Goal: Transaction & Acquisition: Purchase product/service

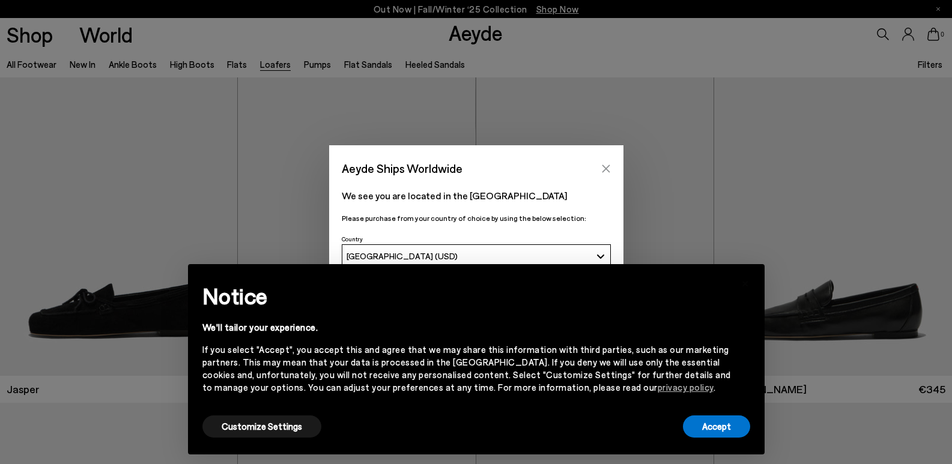
click at [606, 167] on icon "Close" at bounding box center [606, 168] width 8 height 8
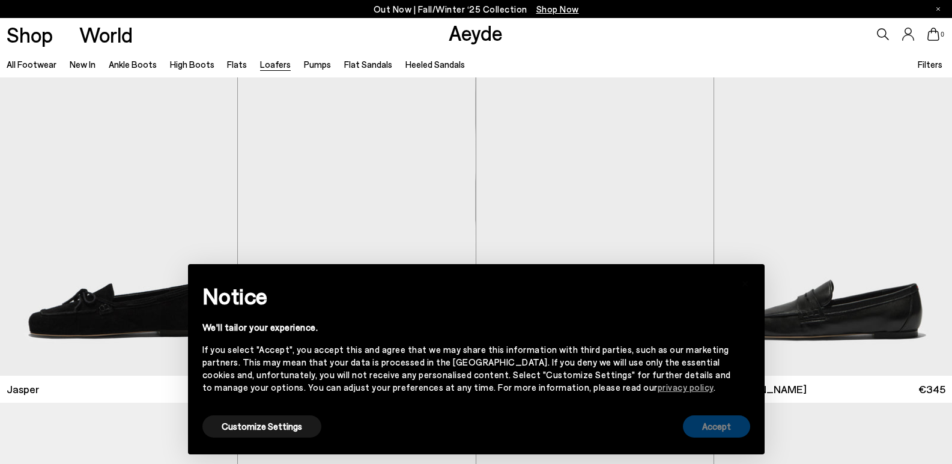
click at [712, 428] on button "Accept" at bounding box center [716, 426] width 67 height 22
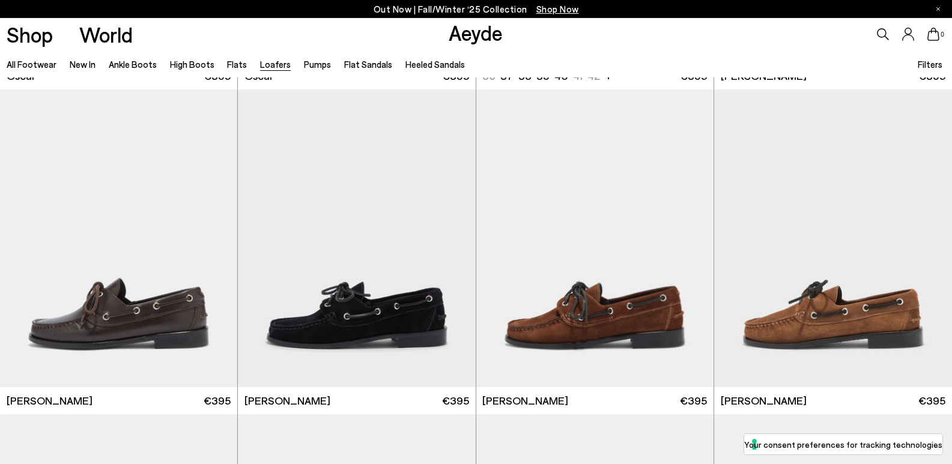
scroll to position [1621, 0]
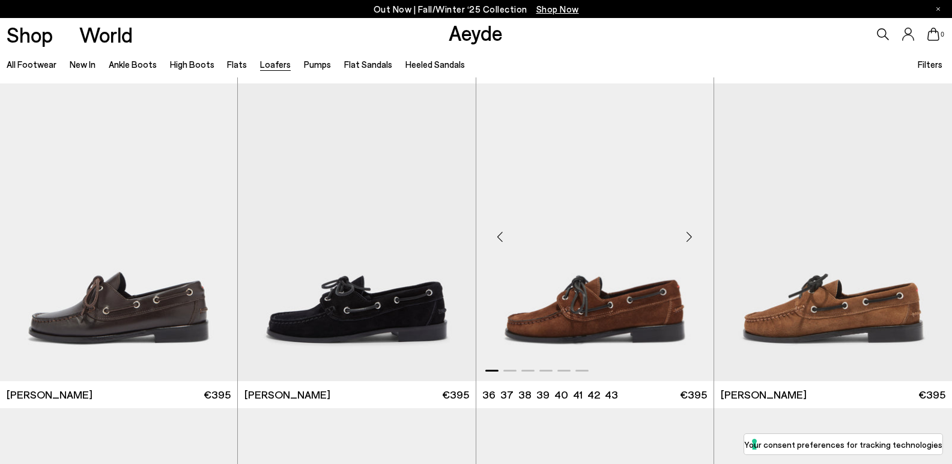
click at [615, 304] on img "1 / 6" at bounding box center [594, 232] width 237 height 298
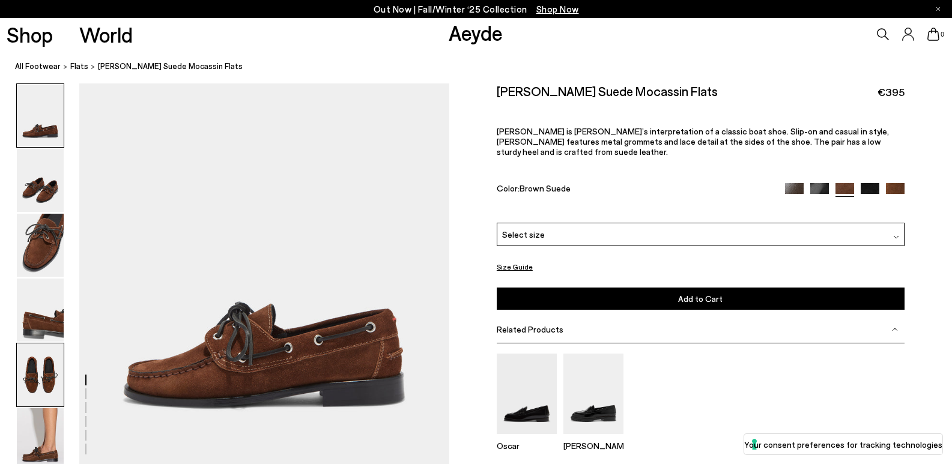
click at [38, 367] on img at bounding box center [40, 374] width 47 height 63
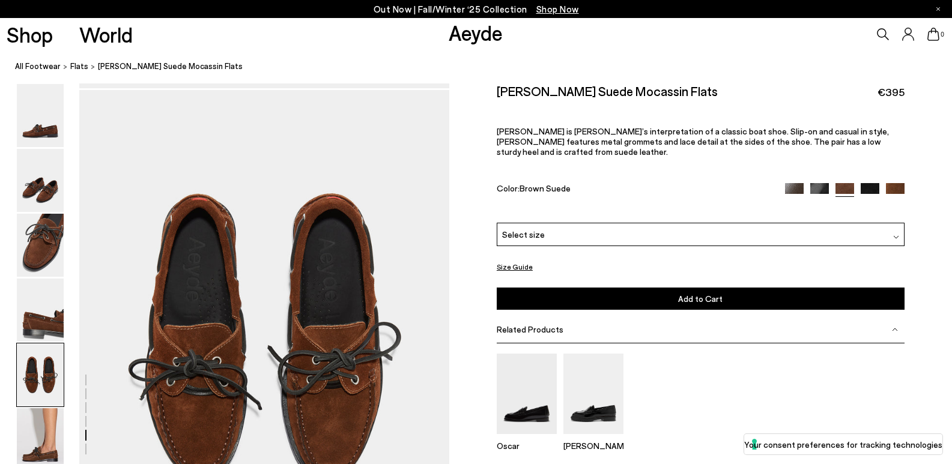
scroll to position [1868, 0]
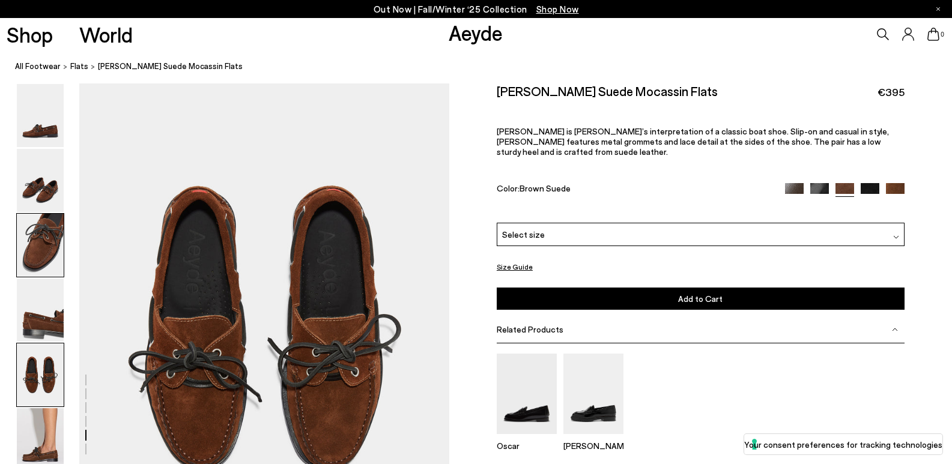
click at [44, 250] on img at bounding box center [40, 245] width 47 height 63
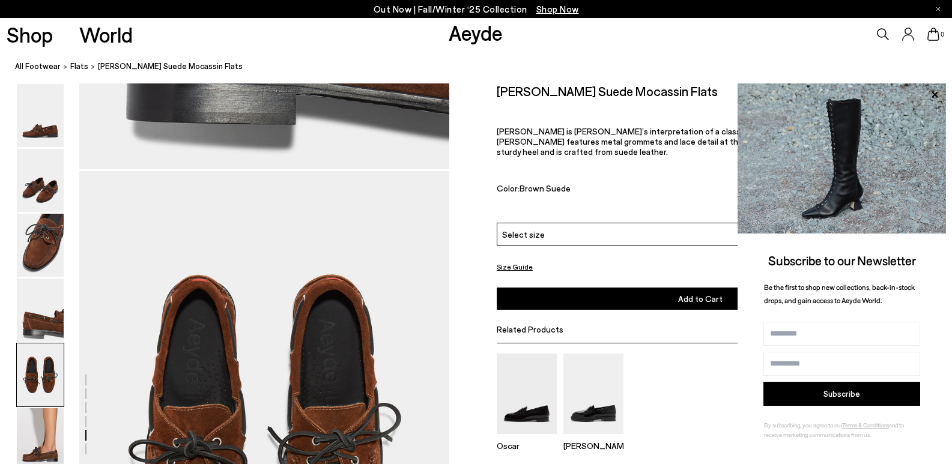
scroll to position [1959, 0]
